Goal: Find specific page/section: Find specific page/section

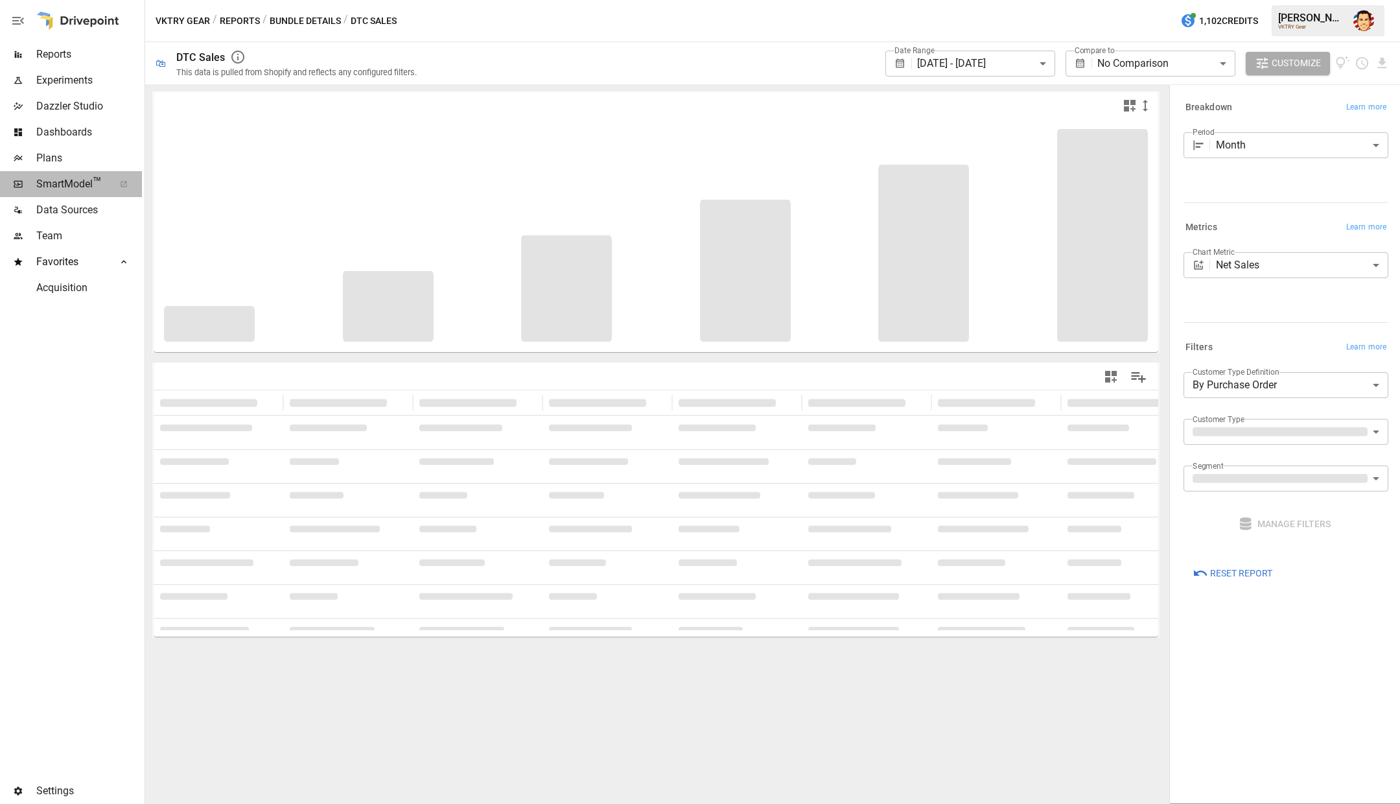
click at [53, 178] on span "SmartModel ™" at bounding box center [70, 184] width 69 height 16
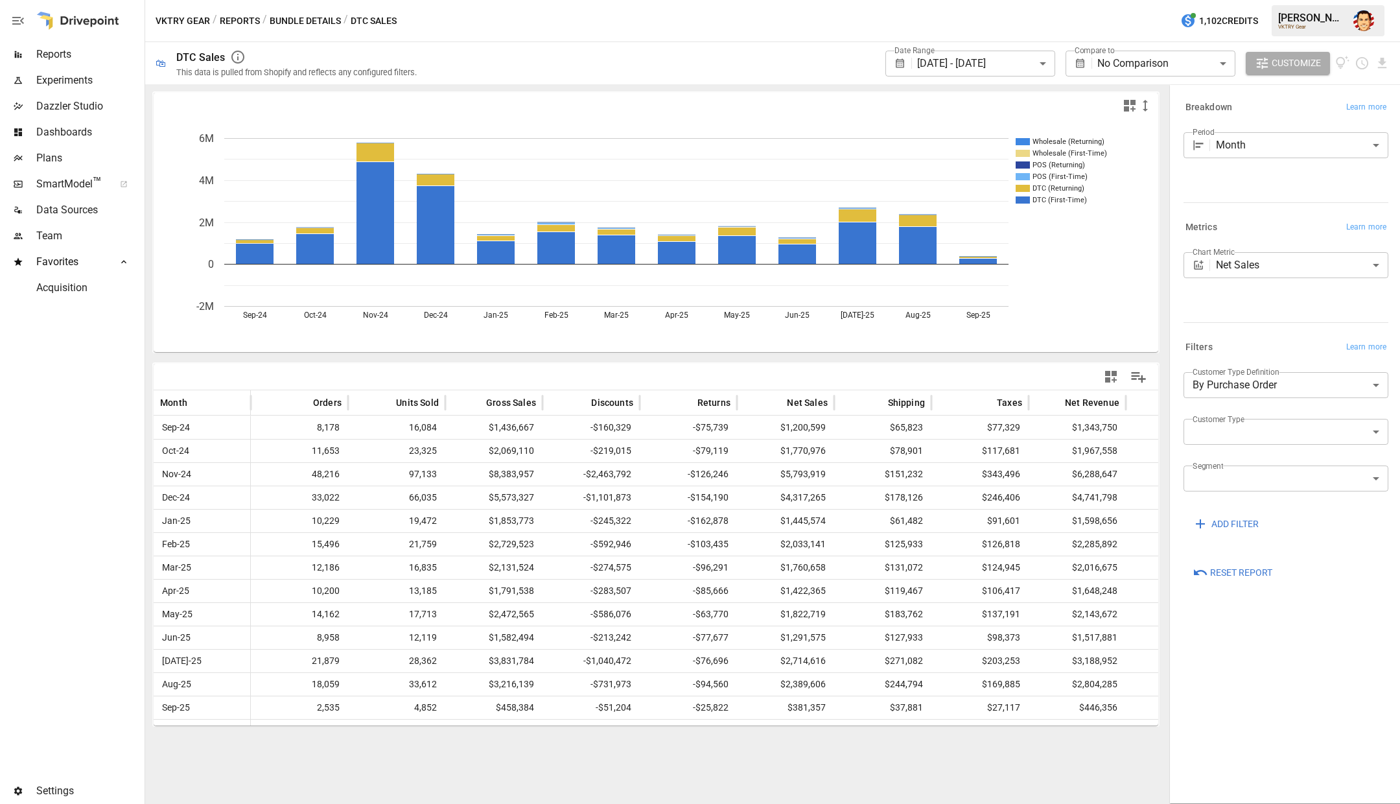
click at [476, 26] on div "VKTRY Gear / Reports / Bundle Details / DTC Sales 1,102 Credits [PERSON_NAME] V…" at bounding box center [772, 20] width 1255 height 41
click at [481, 23] on div "VKTRY Gear / Reports / Bundle Details / DTC Sales 1,102 Credits [PERSON_NAME] V…" at bounding box center [772, 20] width 1255 height 41
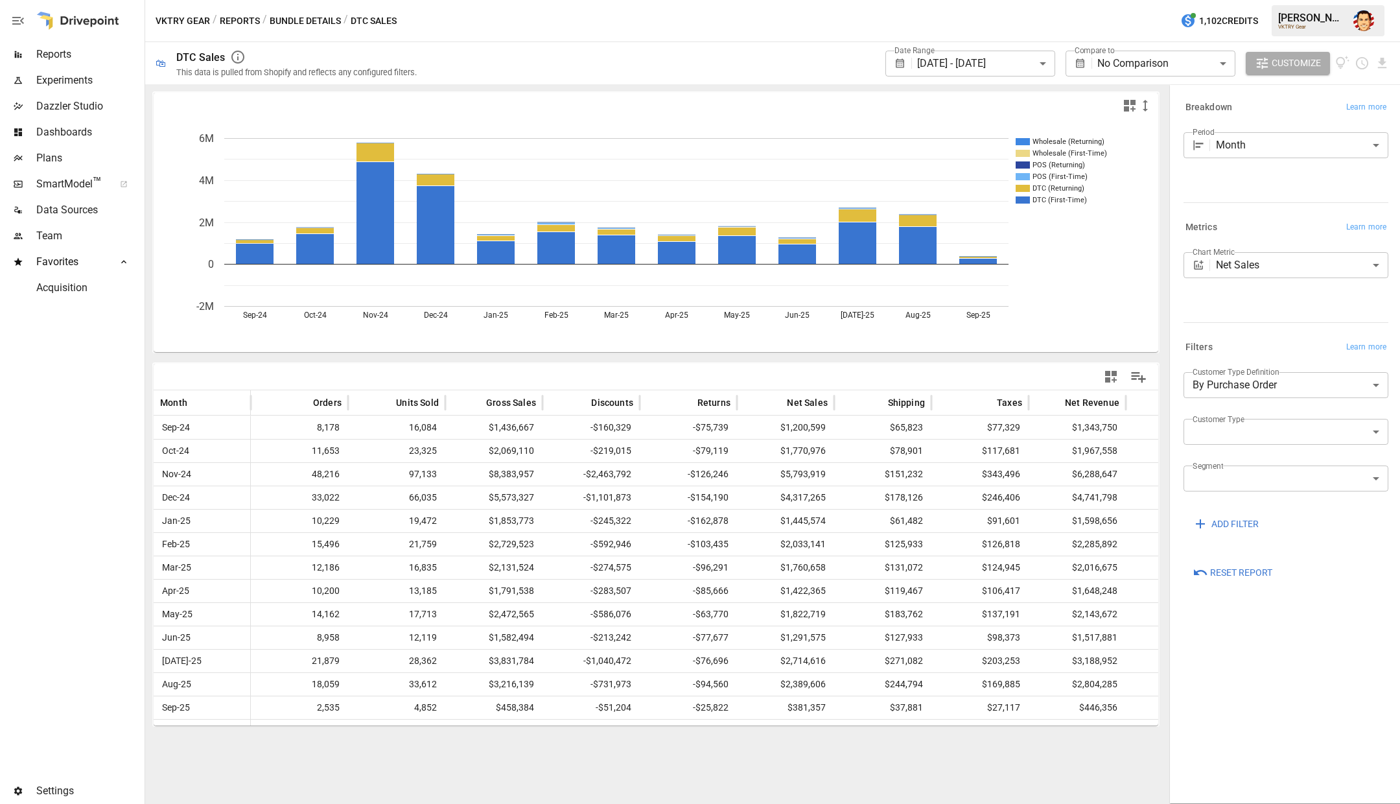
click at [481, 23] on div "VKTRY Gear / Reports / Bundle Details / DTC Sales 1,102 Credits [PERSON_NAME] V…" at bounding box center [772, 20] width 1255 height 41
click at [1367, 25] on img "Austin Gardner-Smith" at bounding box center [1364, 20] width 21 height 21
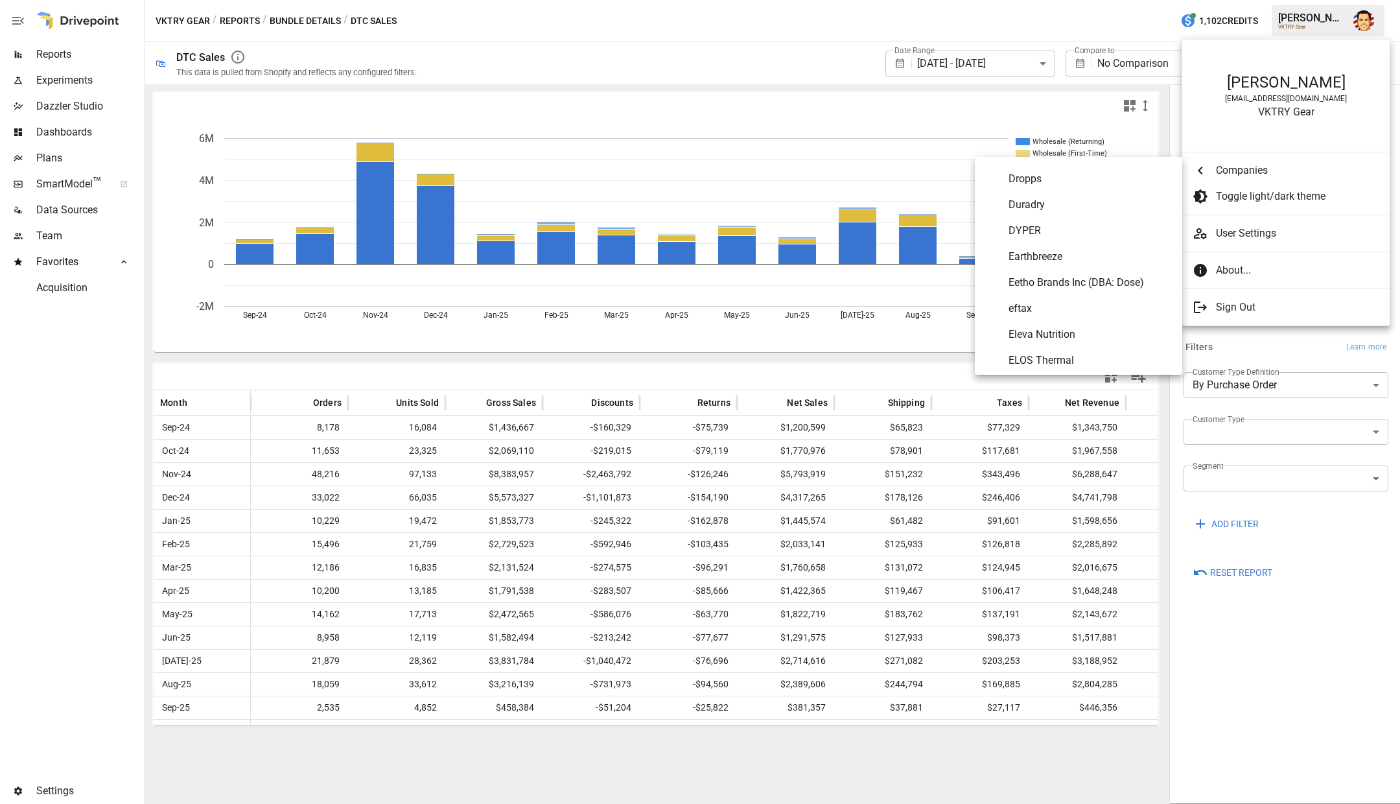
scroll to position [2061, 0]
click at [1015, 259] on span "Earthbreeze" at bounding box center [1090, 266] width 163 height 16
